Goal: Task Accomplishment & Management: Use online tool/utility

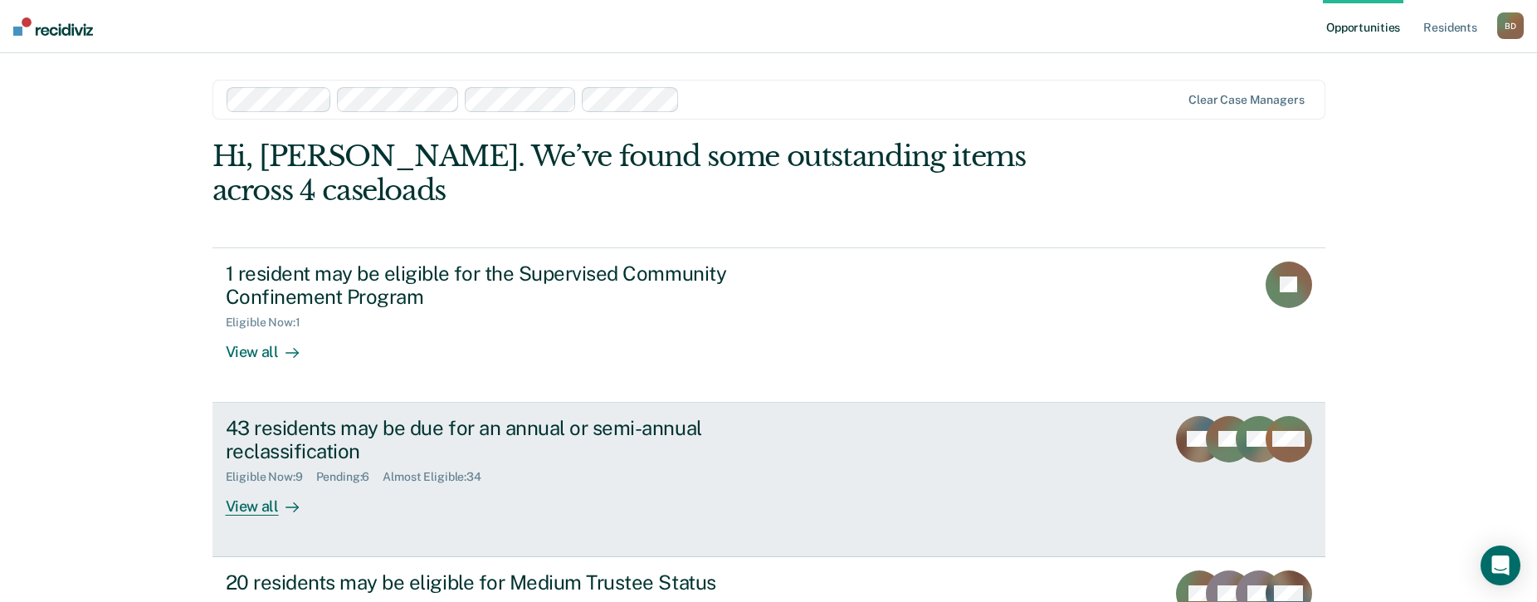
click at [240, 498] on link "43 residents may be due for an annual or semi-annual reclassification Eligible …" at bounding box center [768, 480] width 1113 height 154
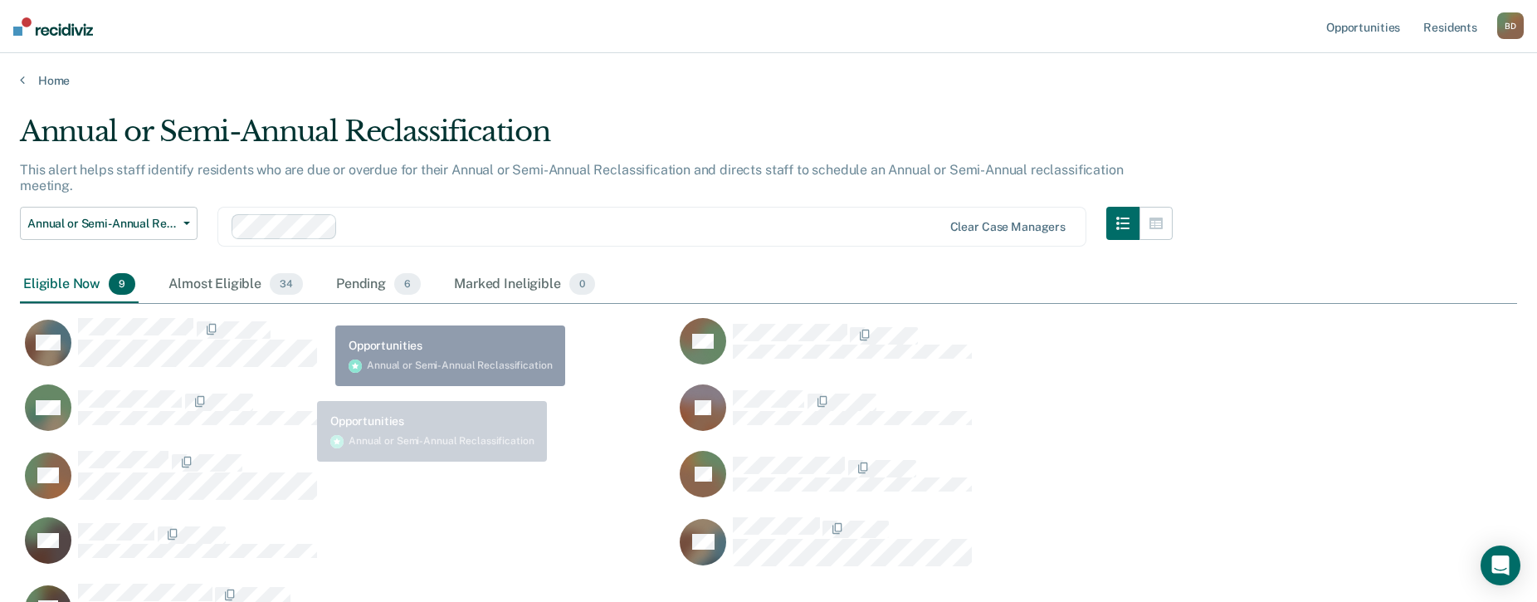
scroll to position [501, 1485]
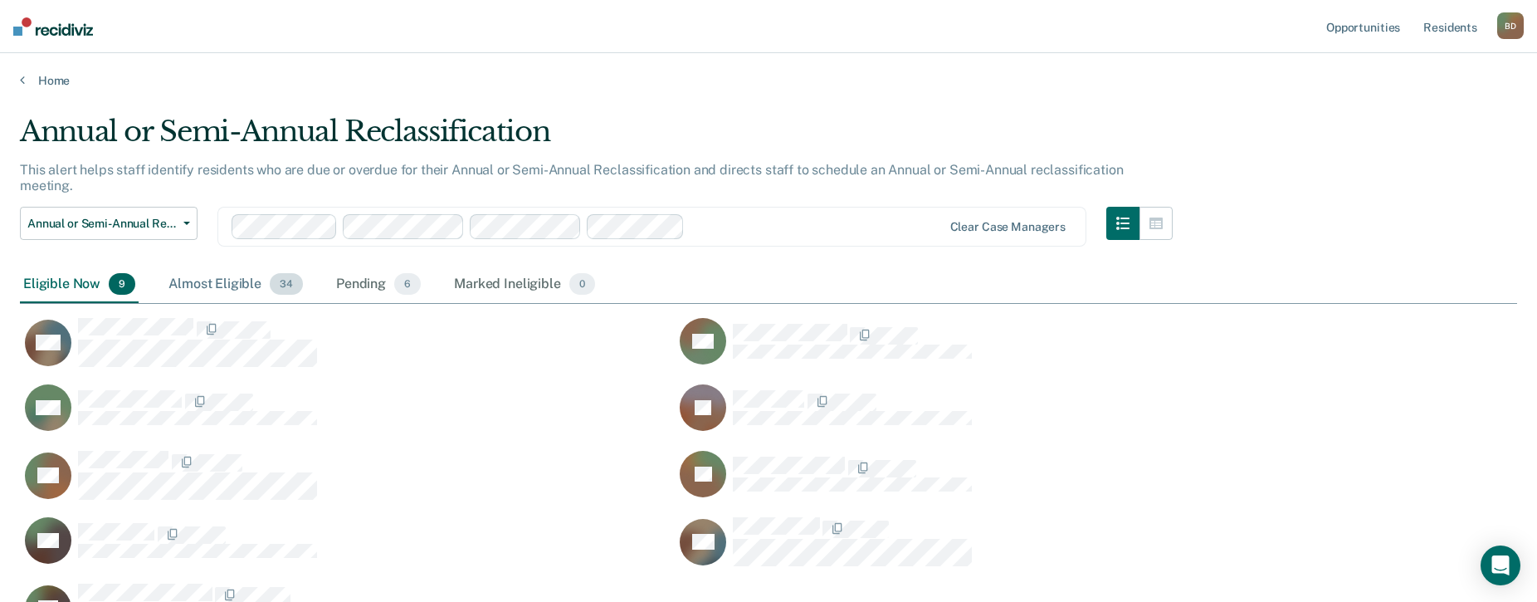
click at [207, 266] on div "Almost Eligible 34" at bounding box center [235, 284] width 141 height 37
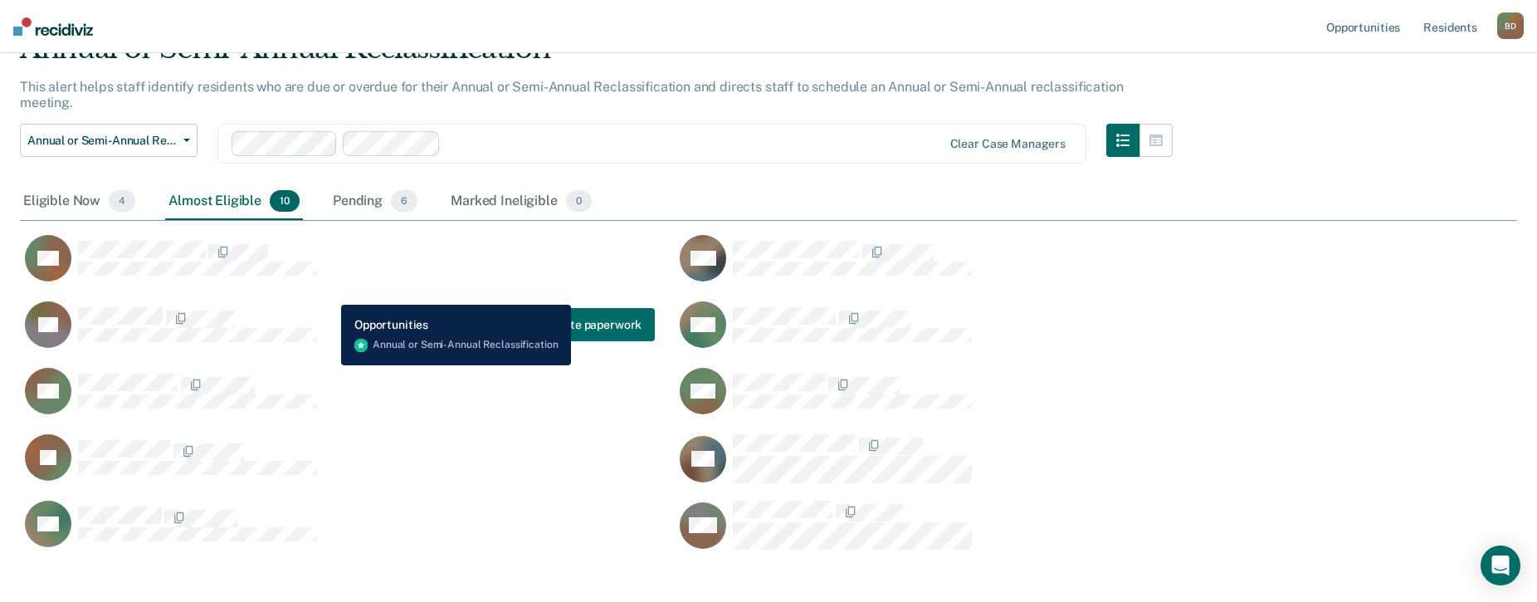
scroll to position [150, 0]
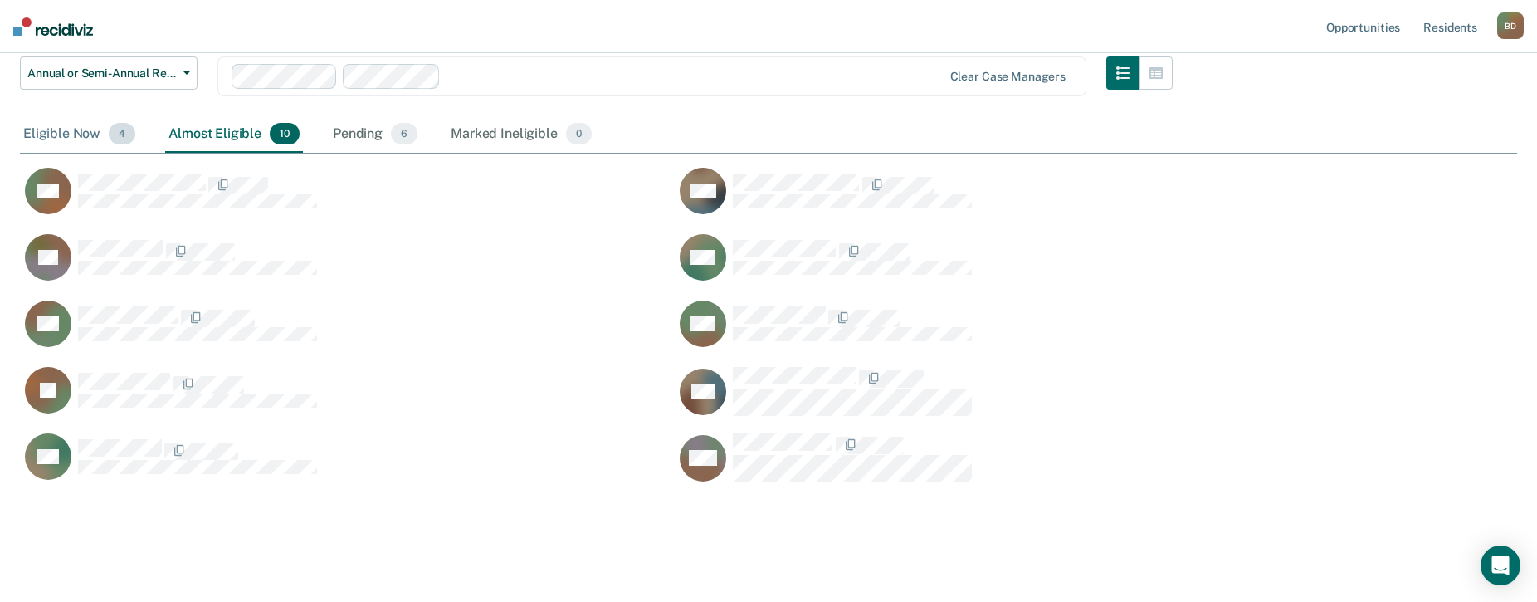
click at [71, 125] on div "Eligible Now 4" at bounding box center [79, 134] width 119 height 37
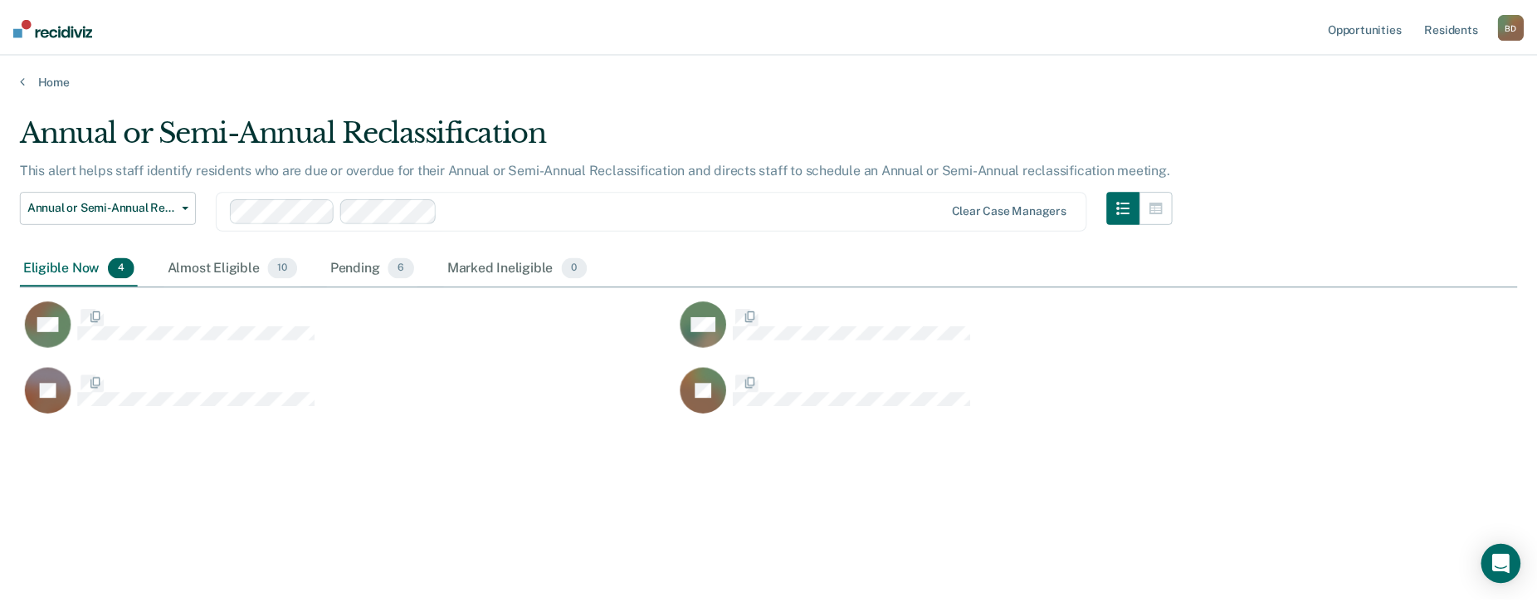
scroll to position [13, 13]
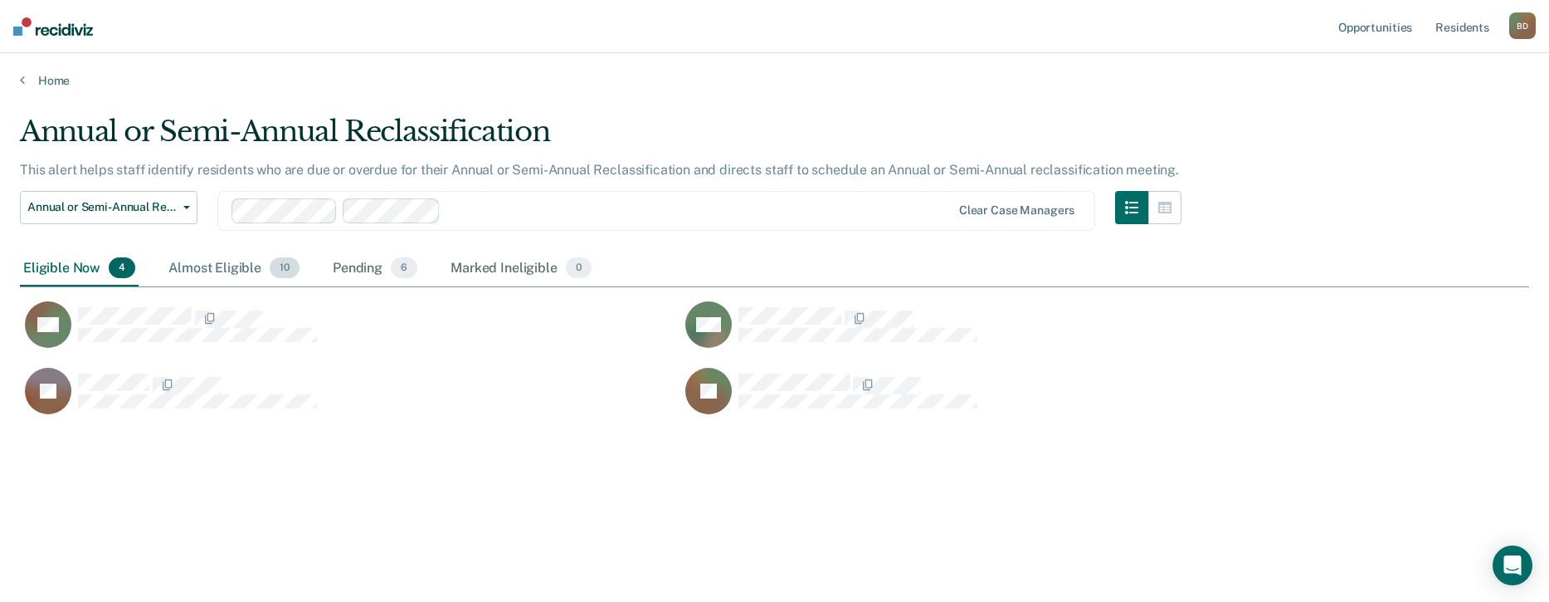
click at [211, 261] on div "Almost Eligible 10" at bounding box center [234, 269] width 138 height 37
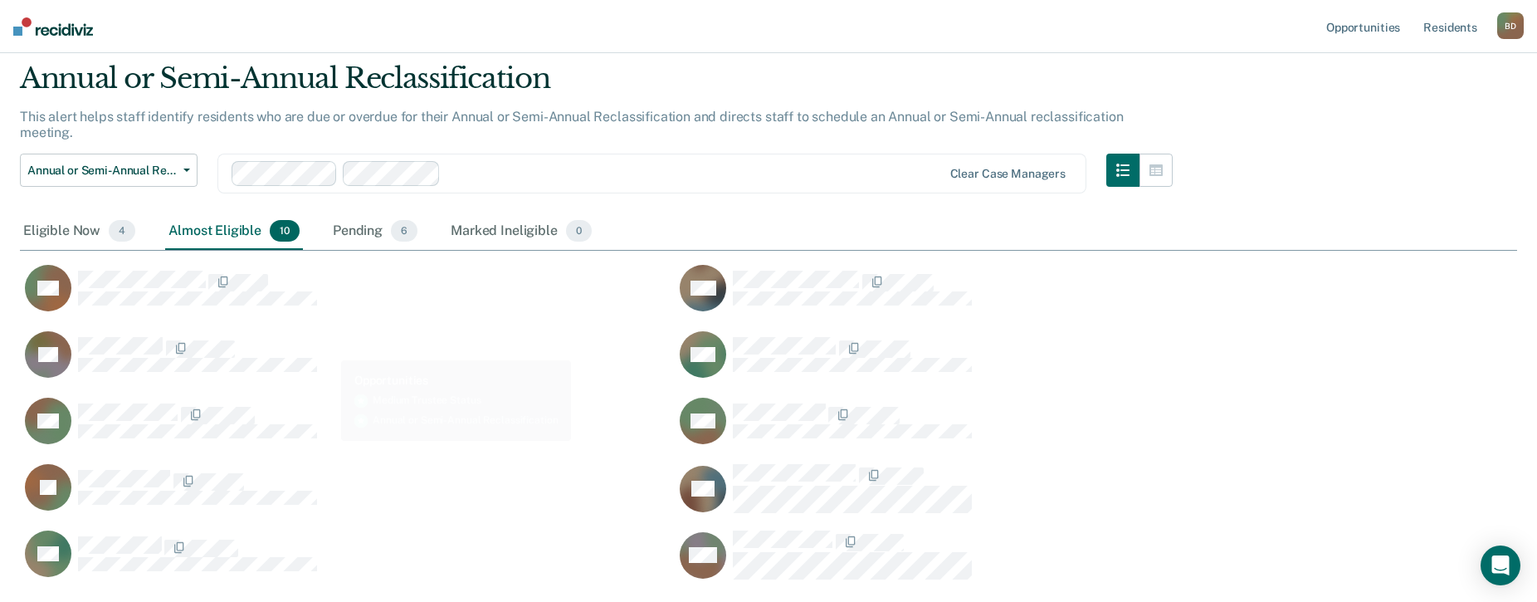
scroll to position [83, 0]
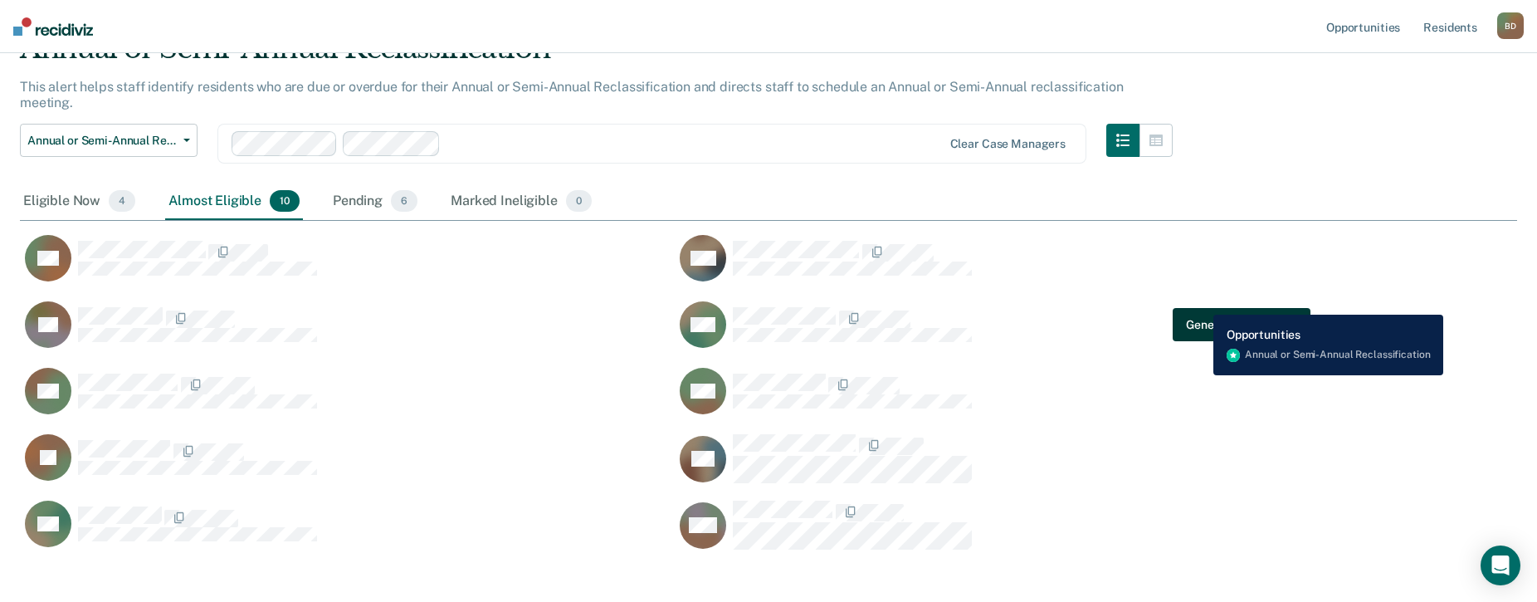
click at [1202, 308] on button "Generate paperwork" at bounding box center [1241, 324] width 137 height 33
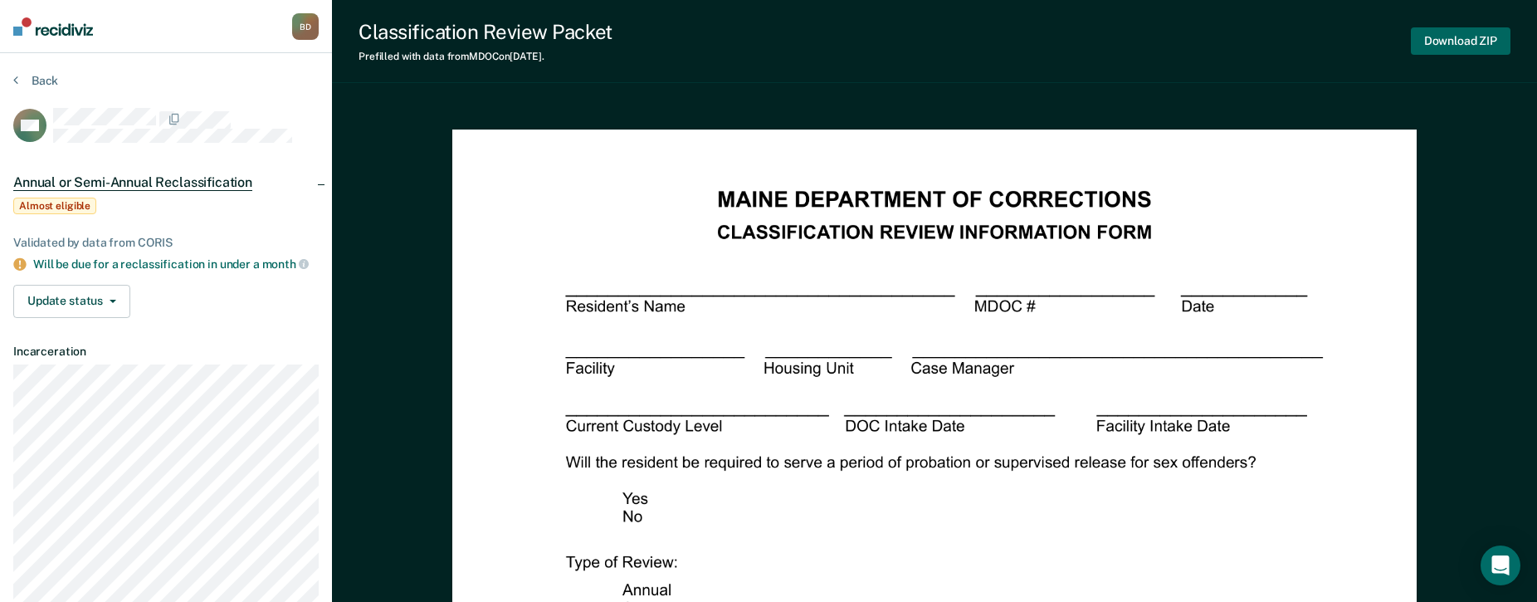
click at [1494, 43] on button "Download ZIP" at bounding box center [1461, 40] width 100 height 27
